Goal: Task Accomplishment & Management: Use online tool/utility

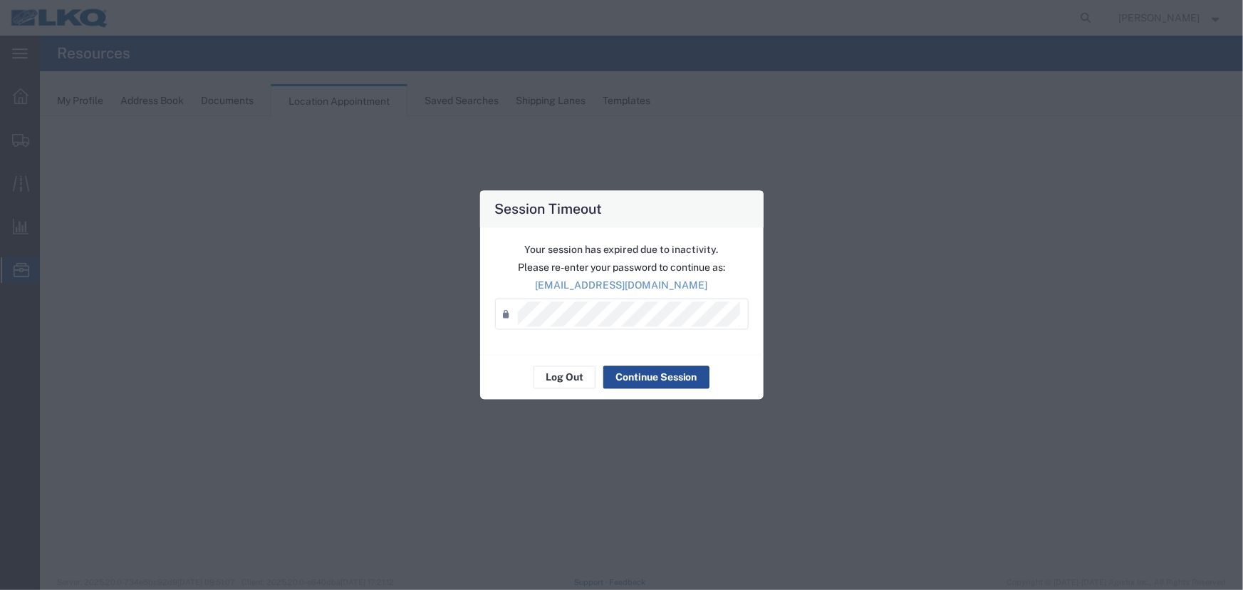
select select "27634"
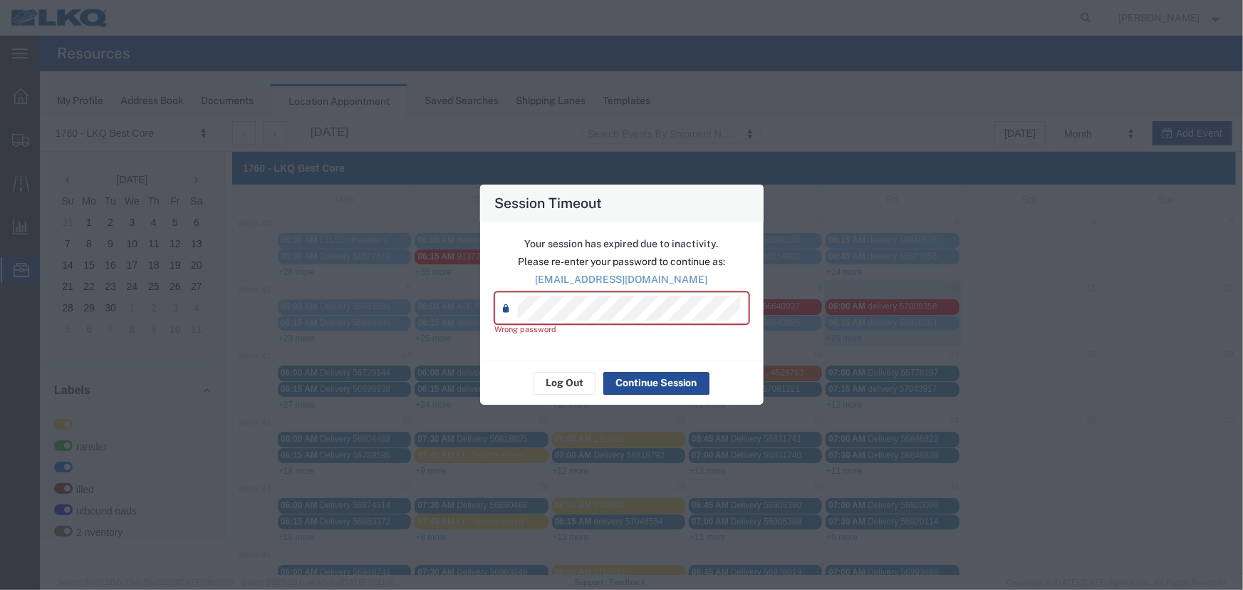
click at [441, 312] on div "Session Timeout Your session has expired due to inactivity. Please re-enter you…" at bounding box center [621, 295] width 1243 height 590
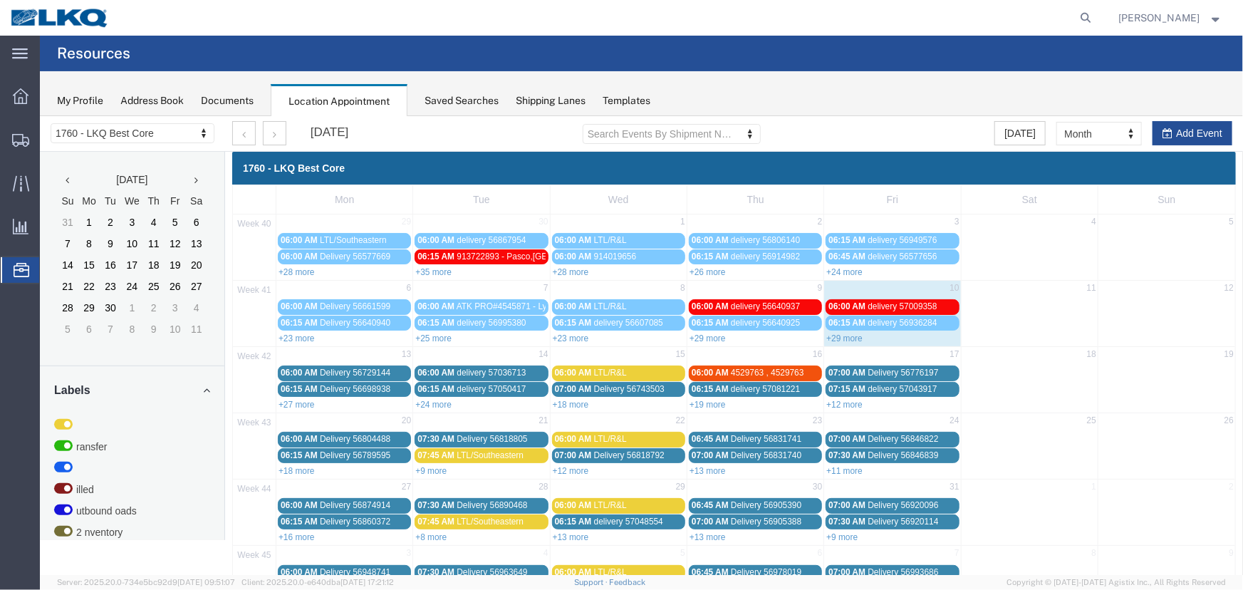
drag, startPoint x: 292, startPoint y: 398, endPoint x: 312, endPoint y: 412, distance: 24.5
click at [292, 399] on link "+27 more" at bounding box center [296, 404] width 36 height 10
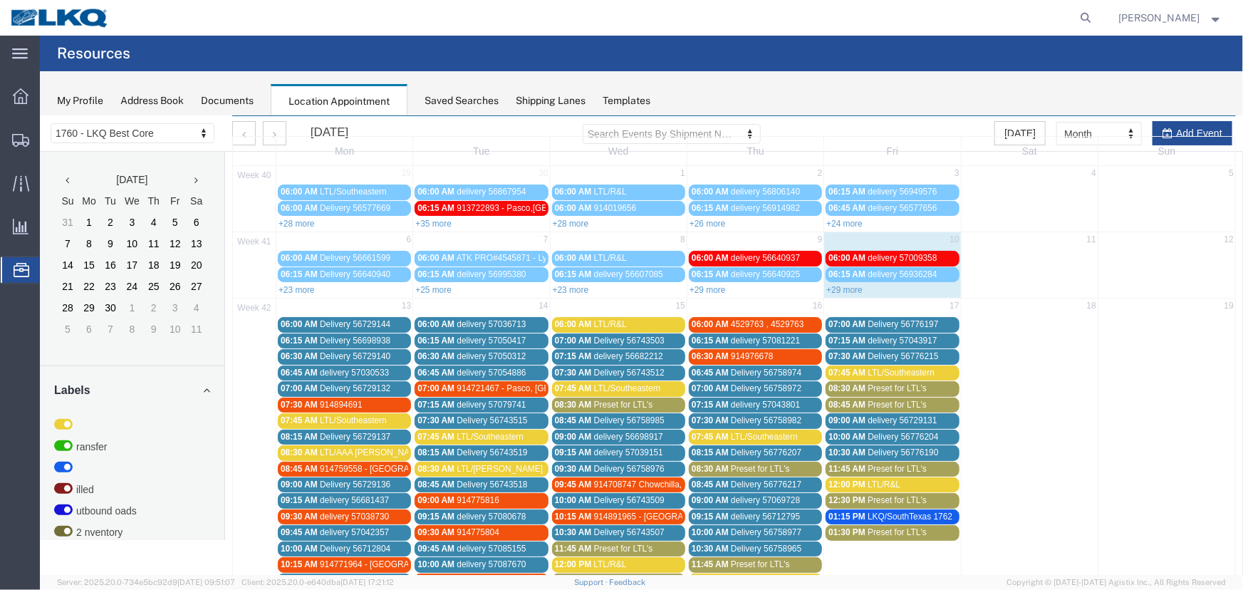
scroll to position [242, 0]
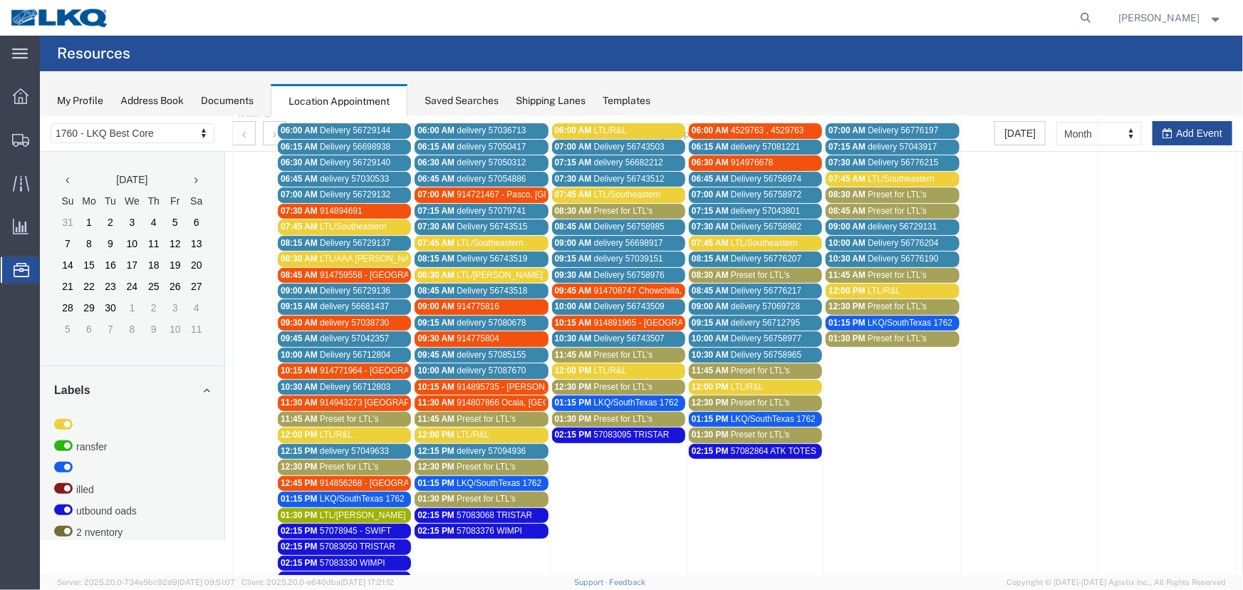
click at [320, 413] on span "Preset for LTL's" at bounding box center [348, 418] width 59 height 10
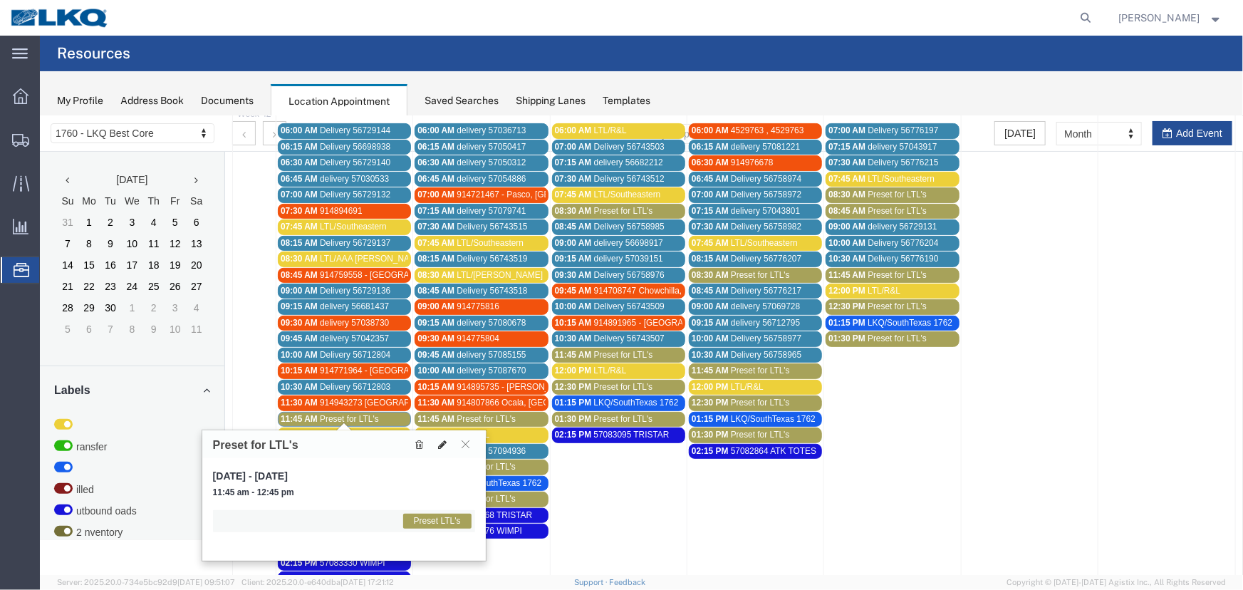
click at [440, 442] on icon at bounding box center [441, 444] width 9 height 10
select select "1"
select select "420"
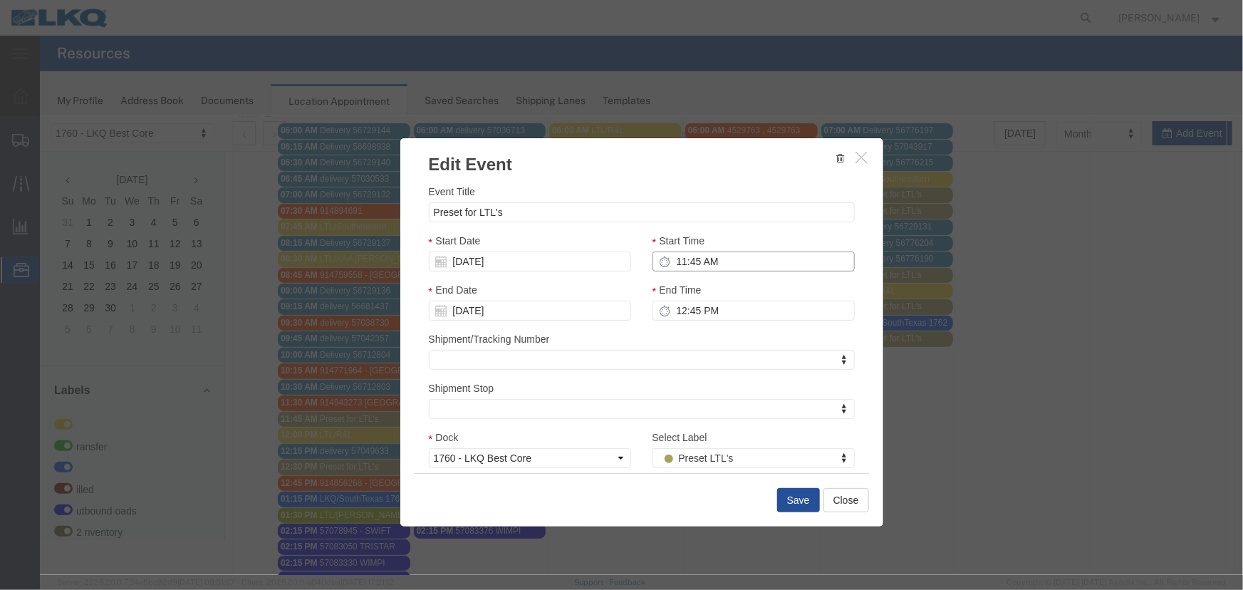
click at [683, 261] on input "11:45 AM" at bounding box center [753, 261] width 202 height 20
click at [519, 206] on input "Preset for LTL's" at bounding box center [641, 212] width 426 height 20
drag, startPoint x: 517, startPoint y: 206, endPoint x: 351, endPoint y: 204, distance: 165.9
click at [357, 207] on div "Edit Event Event Title Preset for LTL's Start Date [DATE] Start Time 11:45 AM E…" at bounding box center [640, 344] width 1203 height 459
type input "LTL/[PERSON_NAME]"
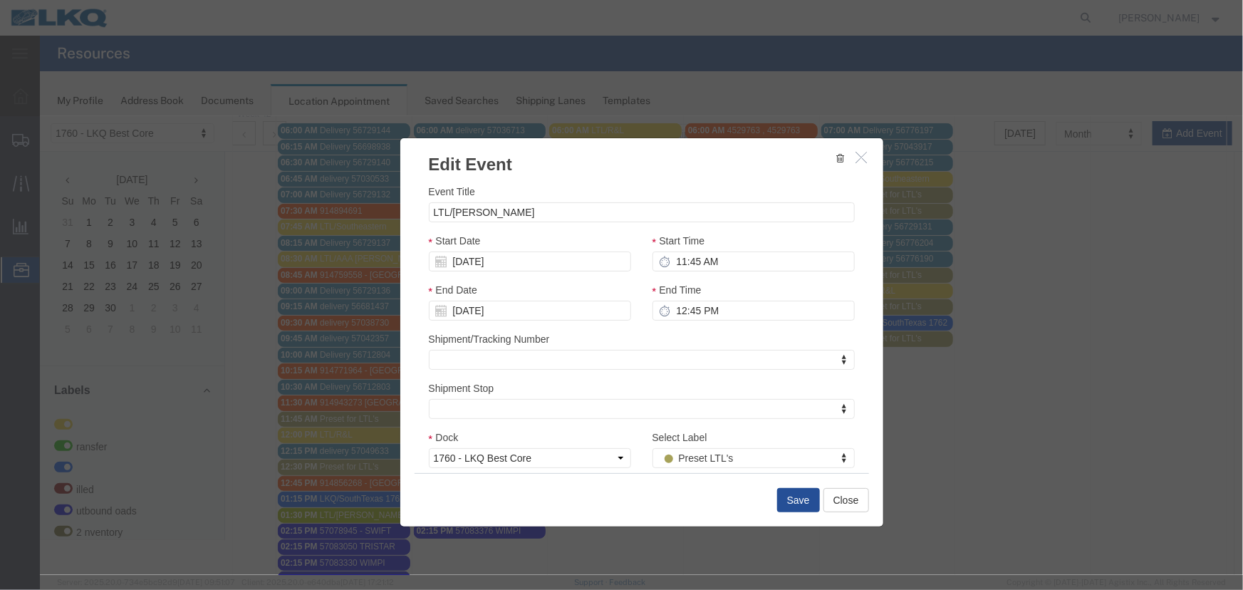
drag, startPoint x: 686, startPoint y: 466, endPoint x: 694, endPoint y: 466, distance: 7.9
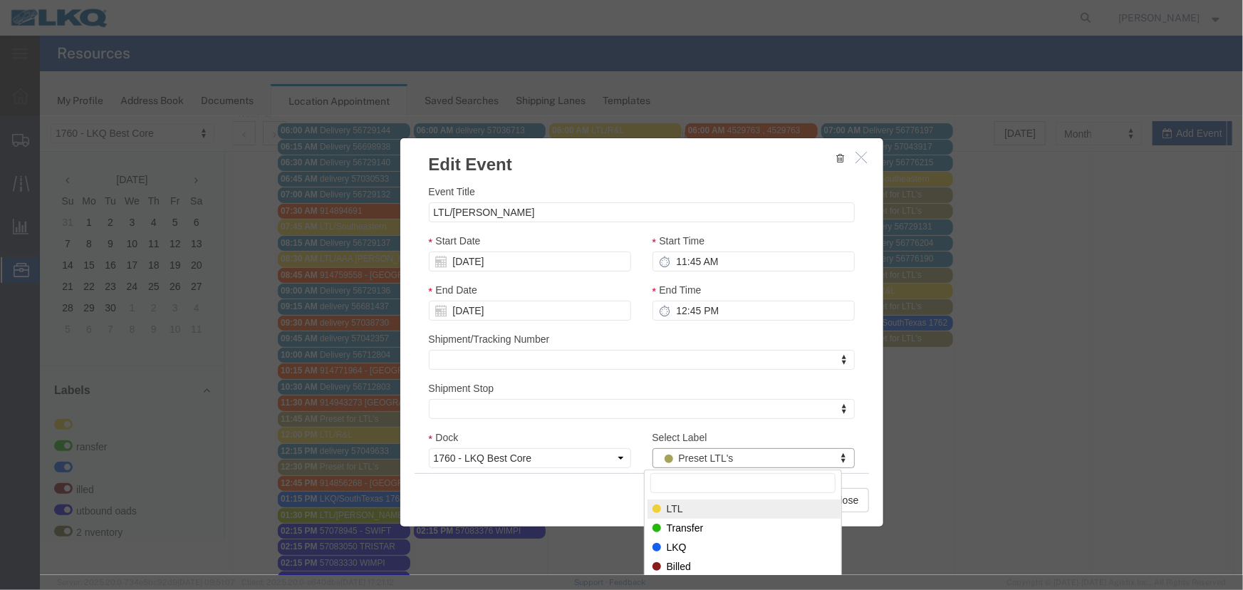
select select "25"
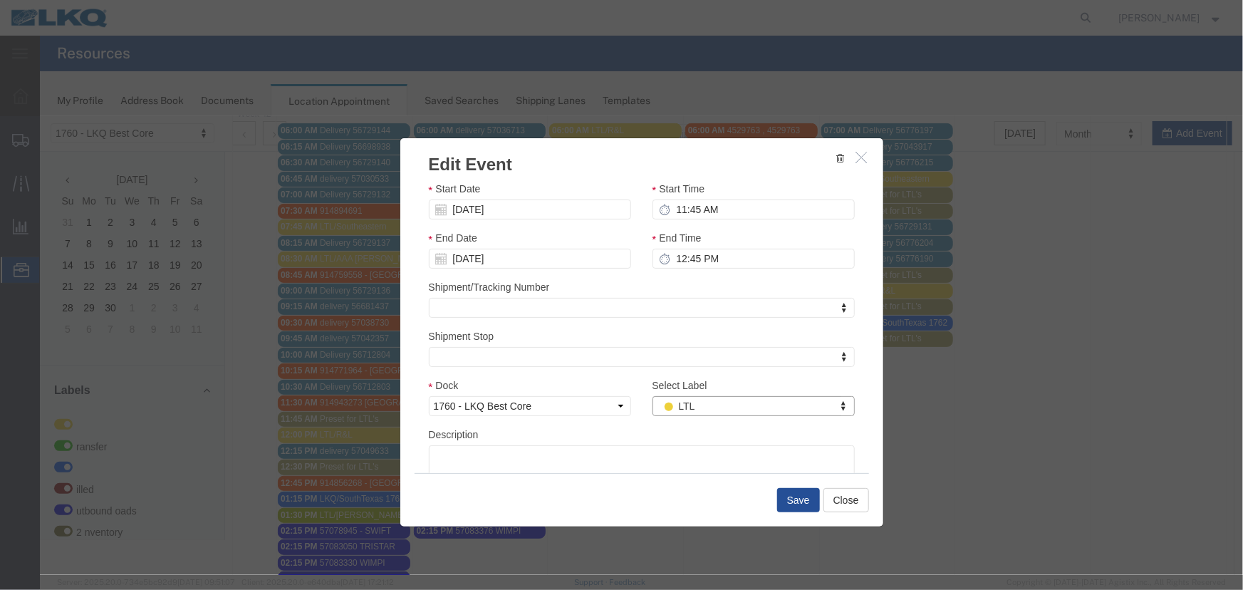
scroll to position [100, 0]
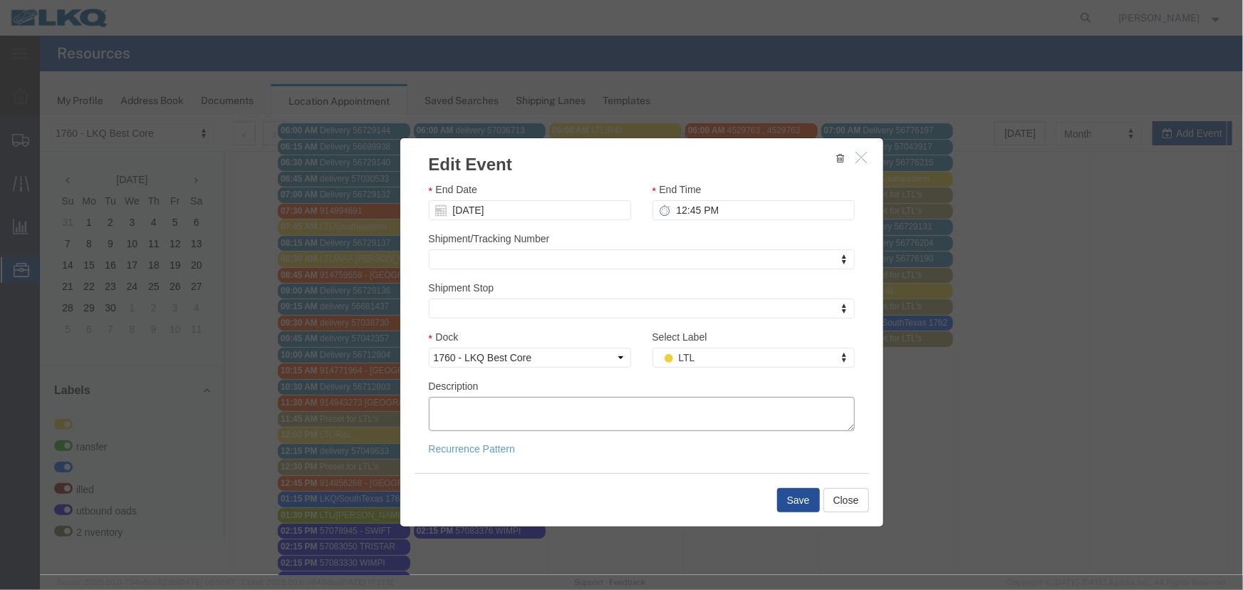
click at [492, 412] on textarea "Description" at bounding box center [641, 413] width 426 height 34
paste textarea "2 SKDS AT 905 LBS...........SHPPR: DCC 66..............PRO# 67031926 2 SKDS AT …"
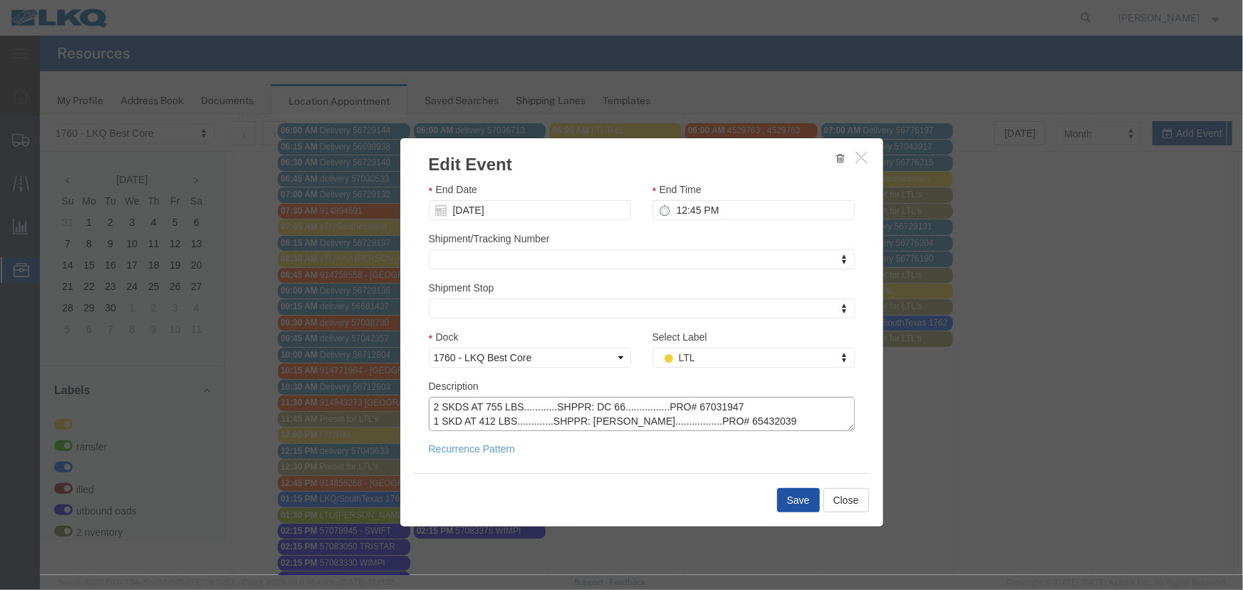
type textarea "2 SKDS AT 905 LBS...........SHPPR: DCC 66..............PRO# 67031926 2 SKDS AT …"
click at [793, 497] on button "Save" at bounding box center [797, 499] width 43 height 24
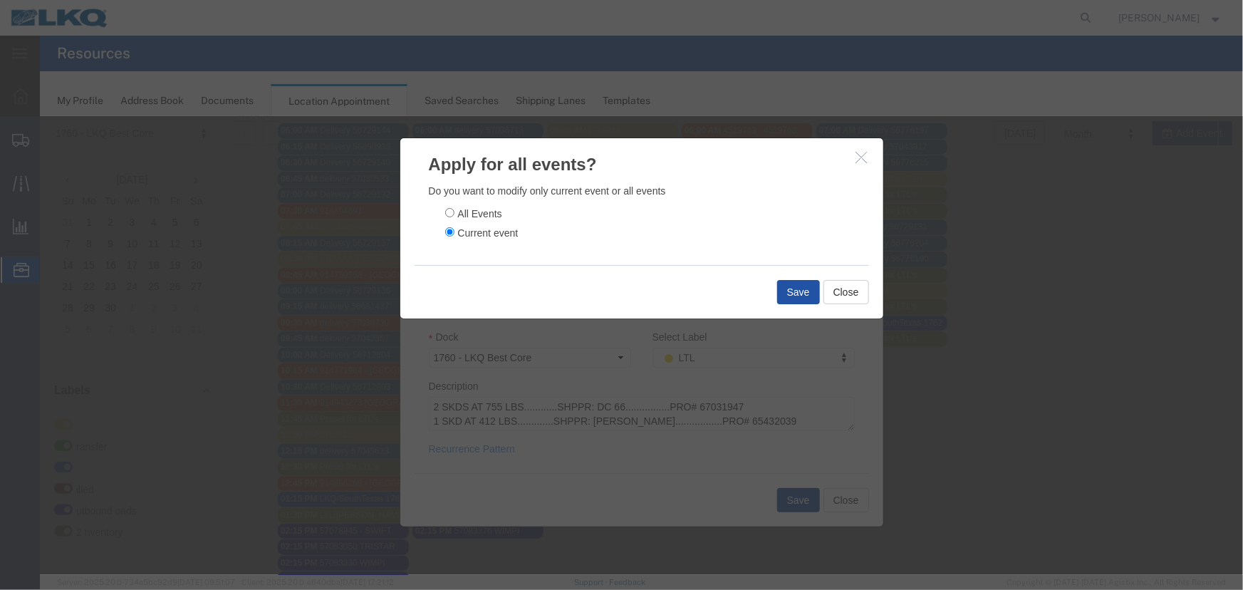
drag, startPoint x: 43, startPoint y: 347, endPoint x: 167, endPoint y: 239, distance: 164.1
click at [788, 296] on button "Save" at bounding box center [797, 291] width 43 height 24
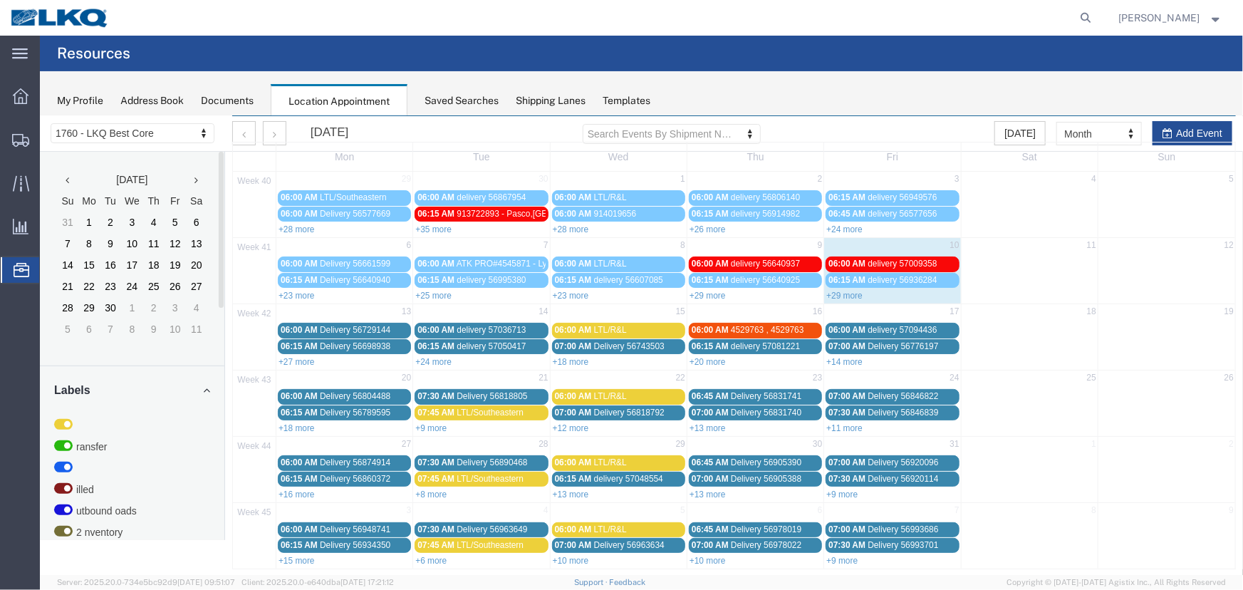
scroll to position [48, 0]
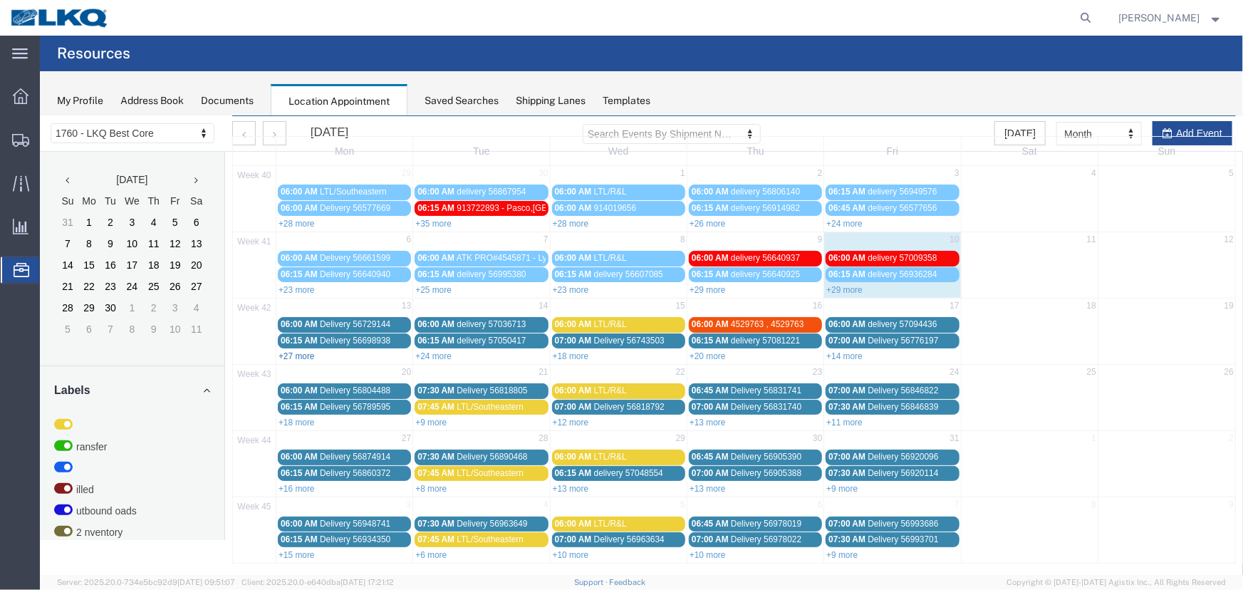
click at [297, 354] on link "+27 more" at bounding box center [296, 355] width 36 height 10
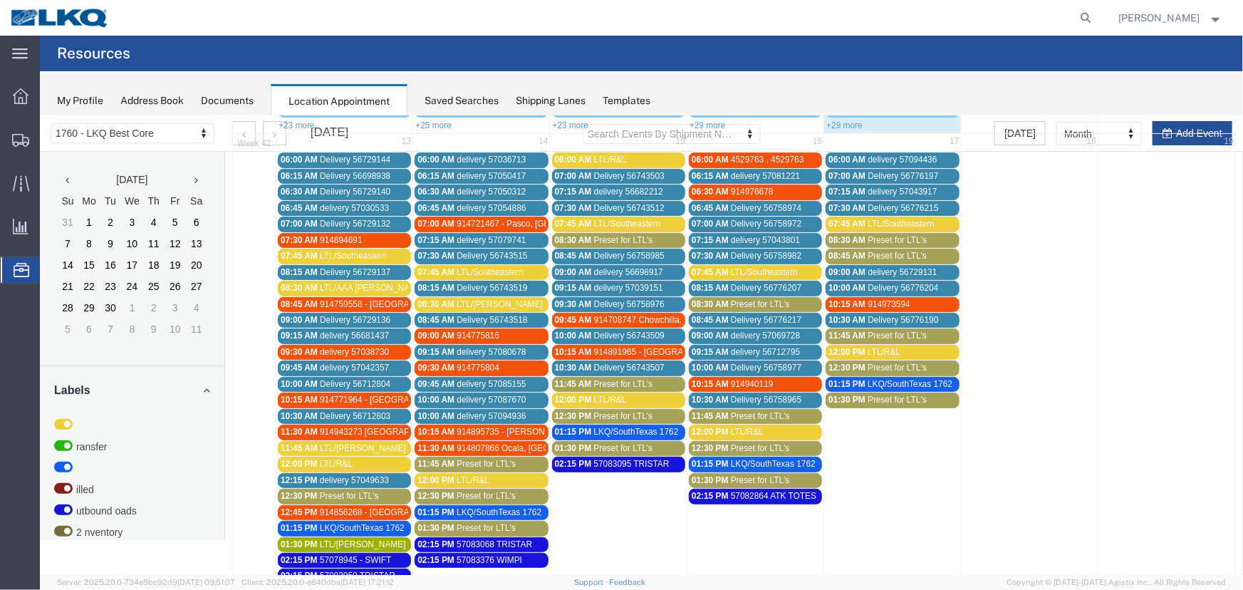
scroll to position [307, 0]
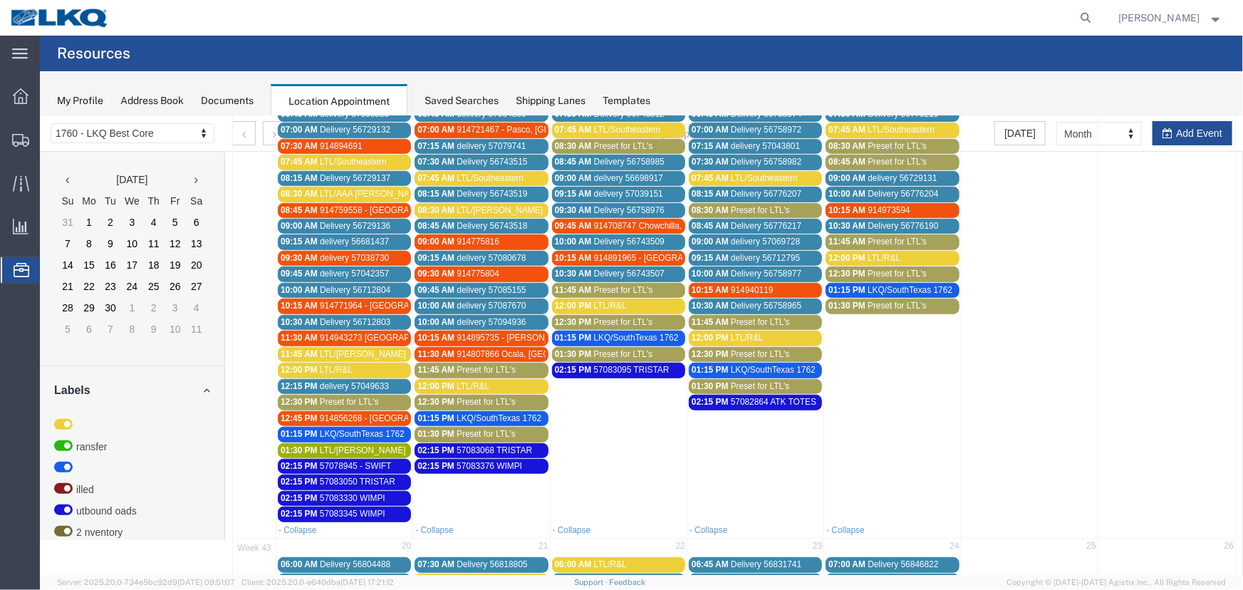
click at [341, 398] on span "Preset for LTL's" at bounding box center [348, 401] width 59 height 10
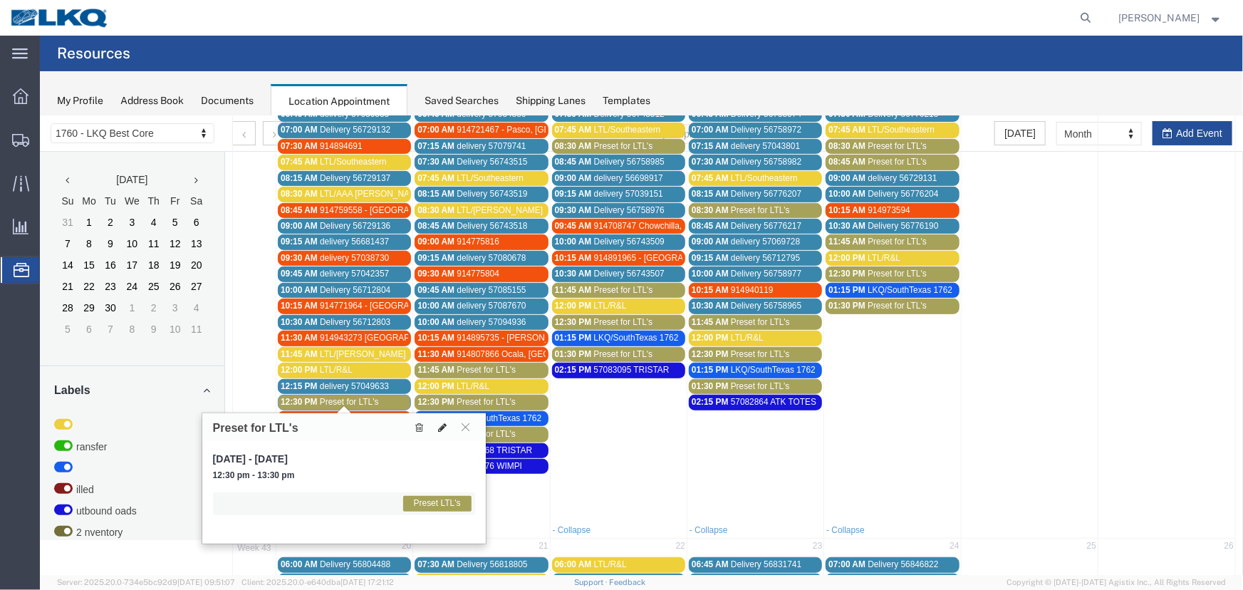
click at [438, 426] on icon at bounding box center [441, 427] width 9 height 10
select select "1"
select select "420"
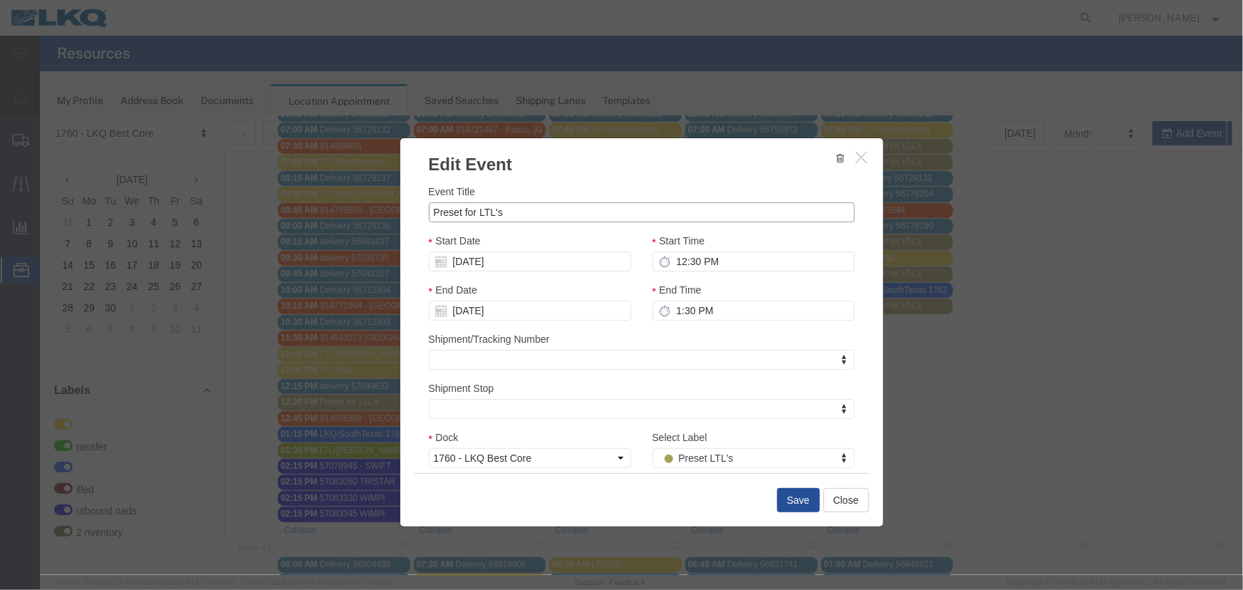
drag, startPoint x: 518, startPoint y: 214, endPoint x: 344, endPoint y: 213, distance: 174.5
click at [344, 213] on div "Edit Event Event Title Preset for LTL's Start Date [DATE] Start Time 12:30 PM E…" at bounding box center [640, 344] width 1203 height 459
type input "LTL/[PERSON_NAME]"
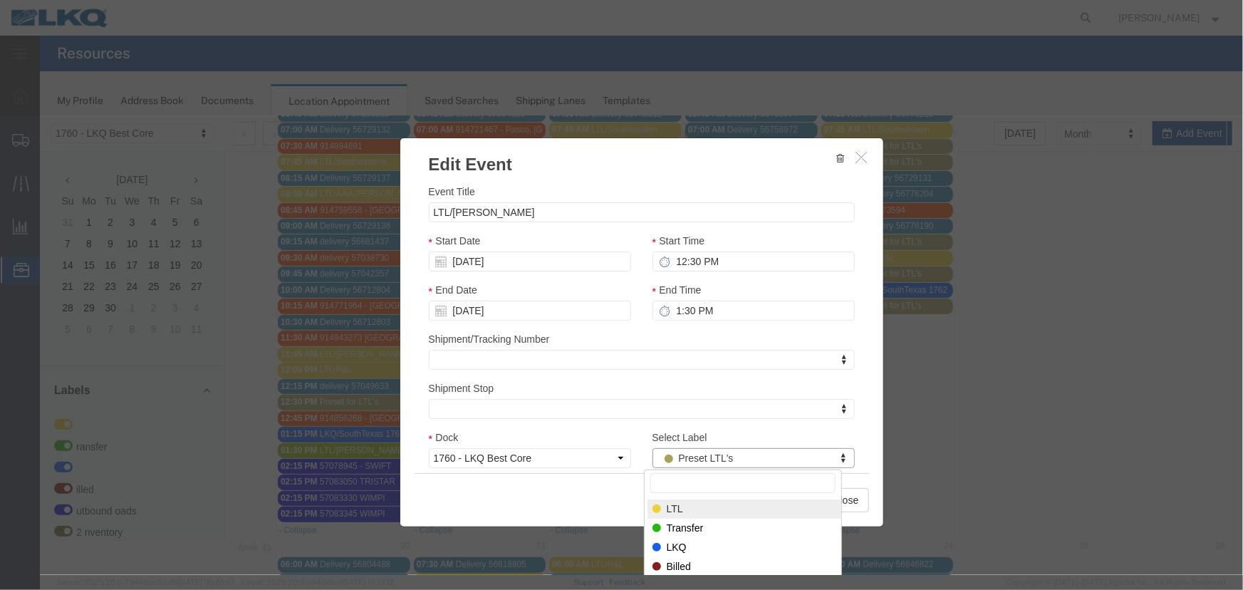
select select "25"
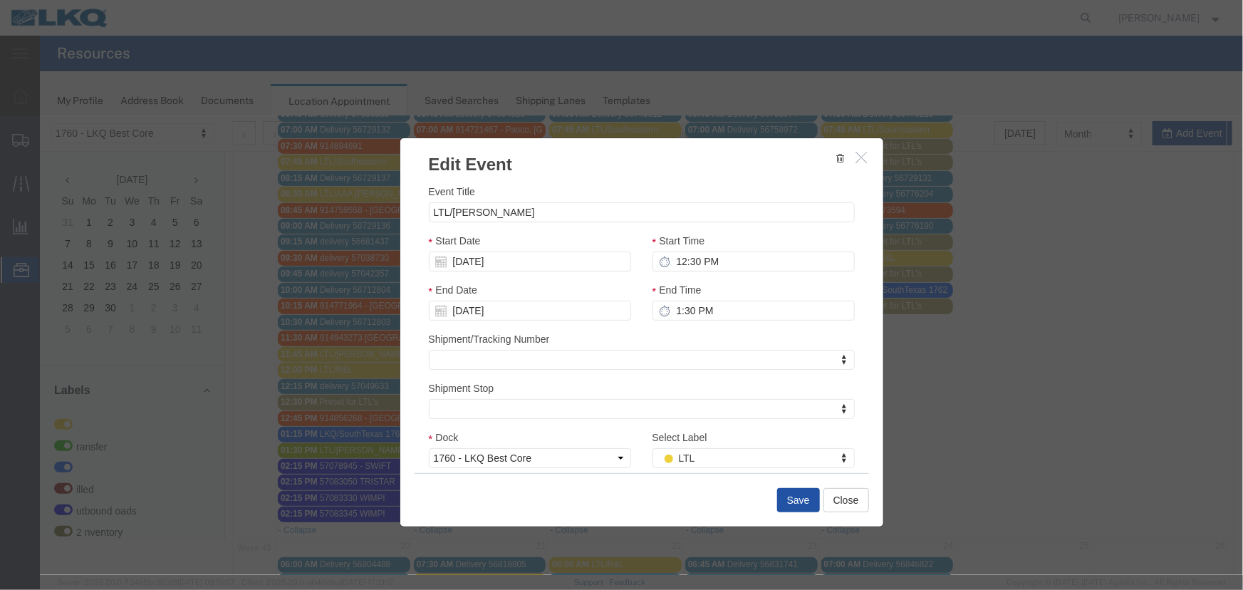
click at [789, 503] on button "Save" at bounding box center [797, 499] width 43 height 24
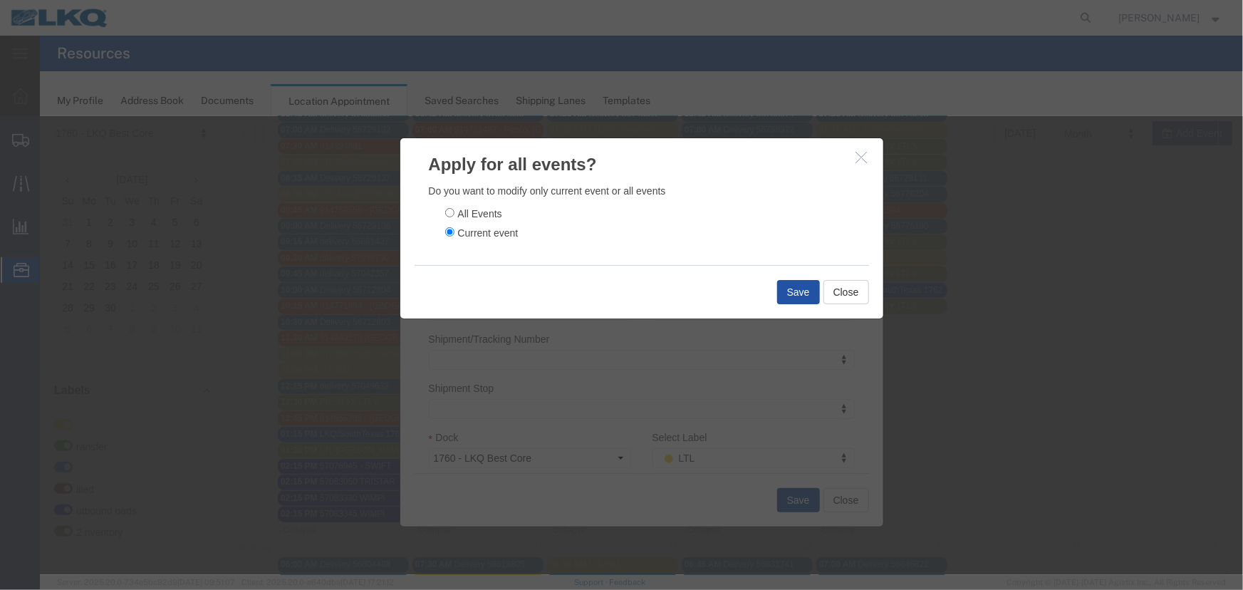
click at [785, 298] on button "Save" at bounding box center [797, 291] width 43 height 24
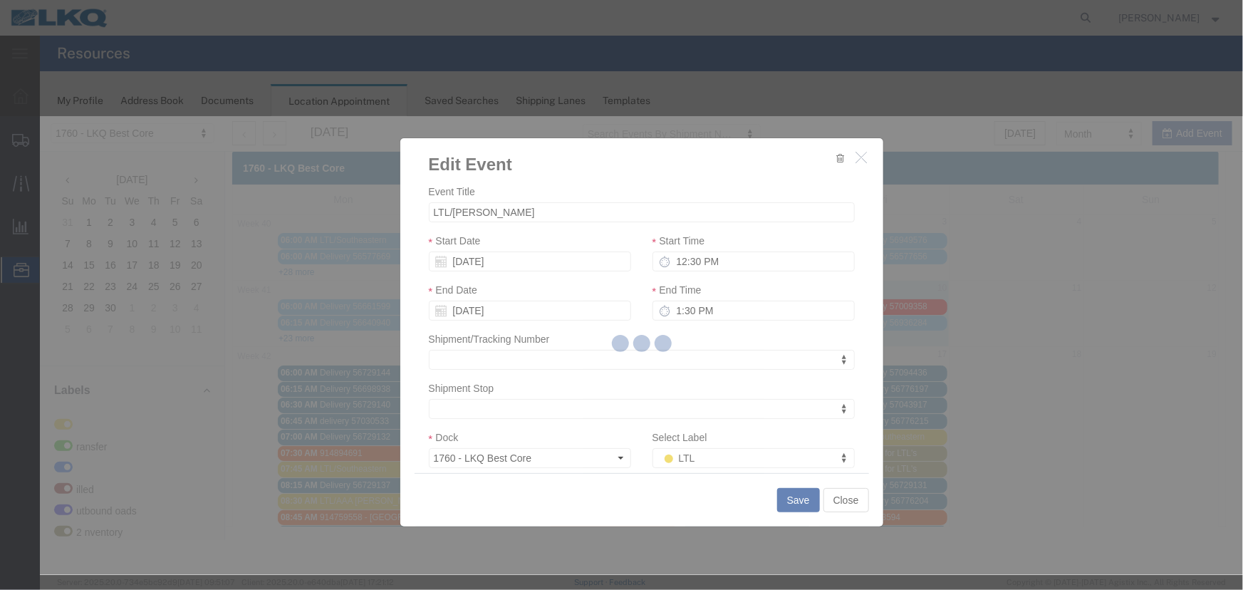
scroll to position [0, 0]
